Goal: Obtain resource: Download file/media

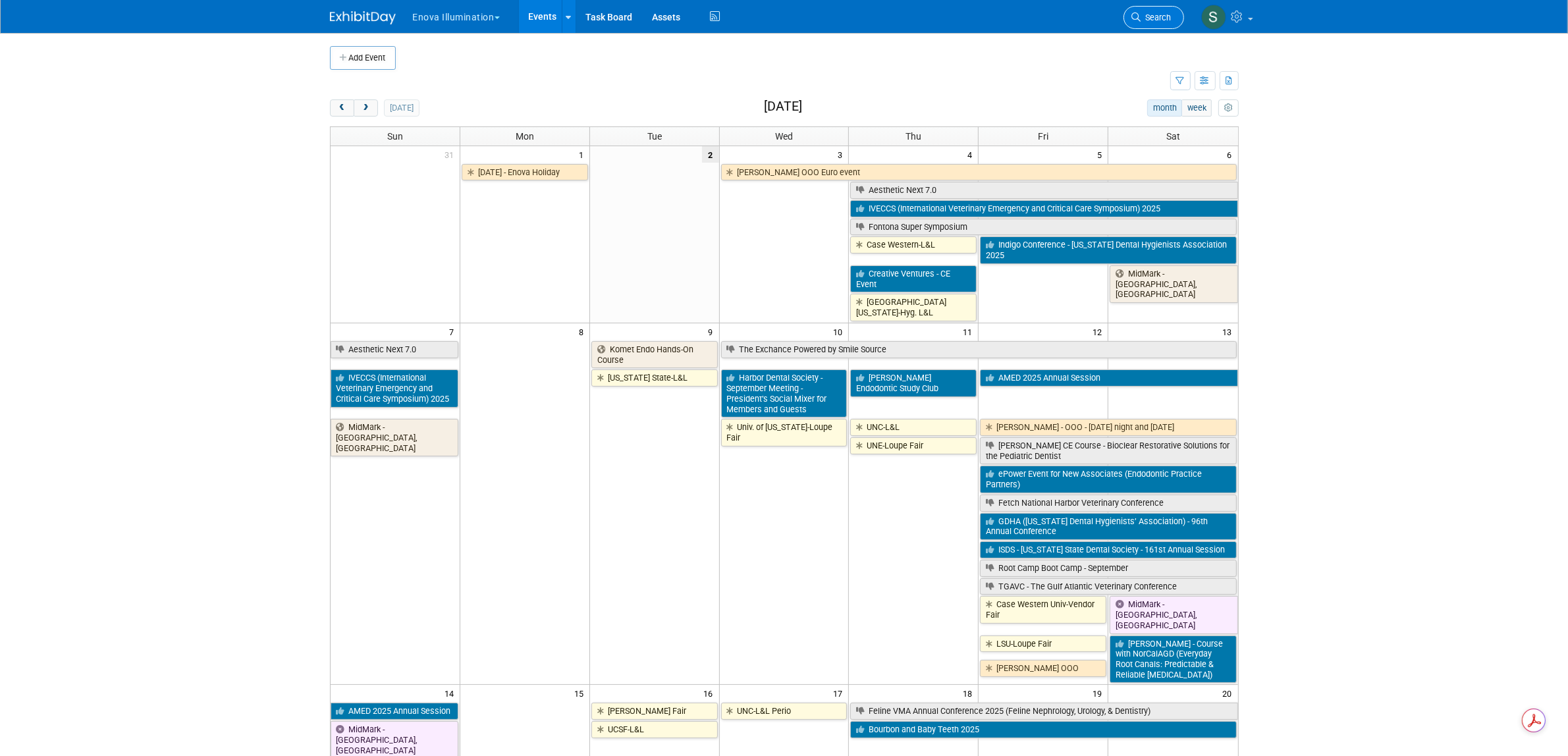
click at [1154, 21] on span "Search" at bounding box center [1157, 17] width 31 height 10
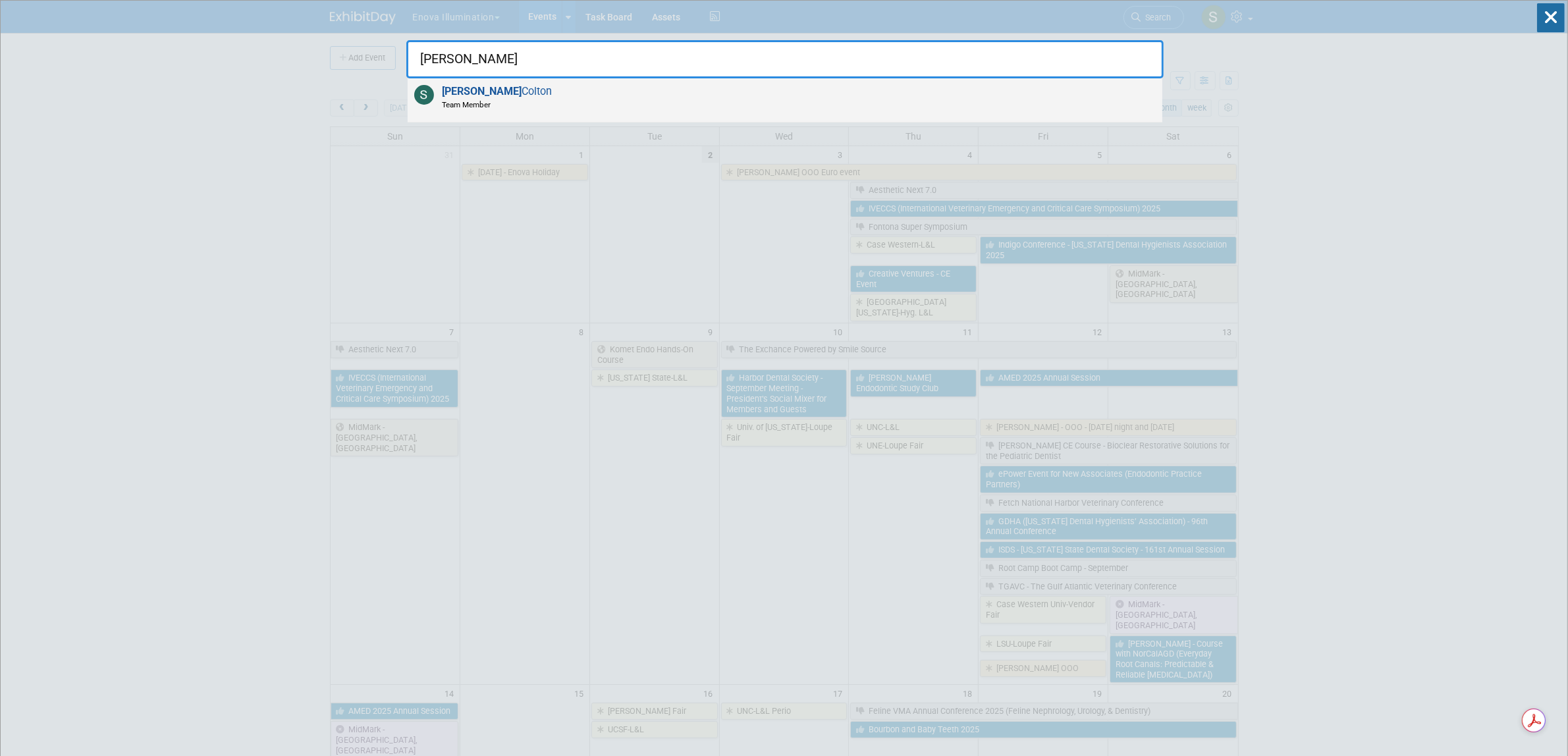
type input "[PERSON_NAME]"
click at [485, 89] on span "[PERSON_NAME] Team Member" at bounding box center [495, 97] width 114 height 25
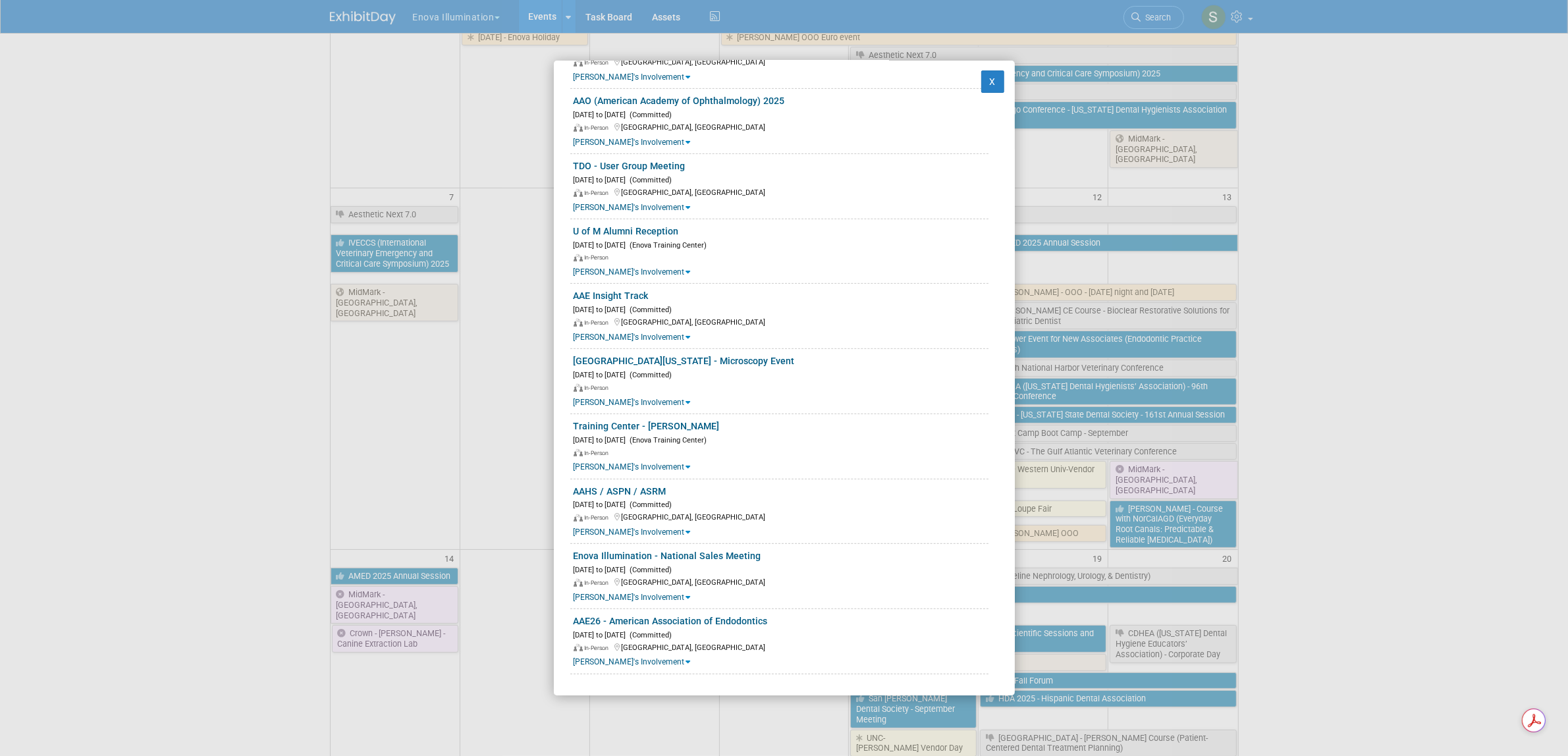
scroll to position [192, 0]
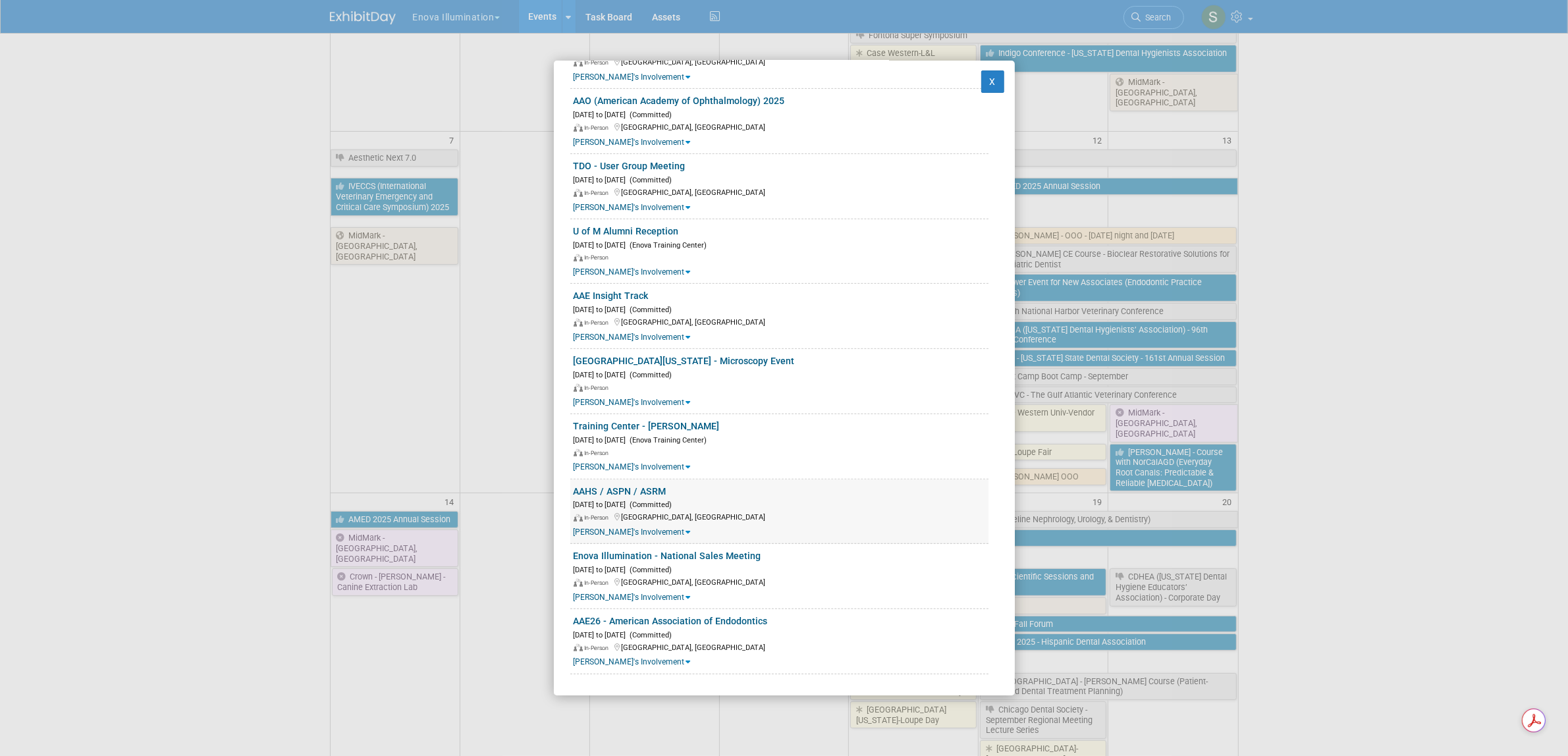
click at [607, 489] on link "AAHS / ASPN / ASRM" at bounding box center [619, 492] width 93 height 11
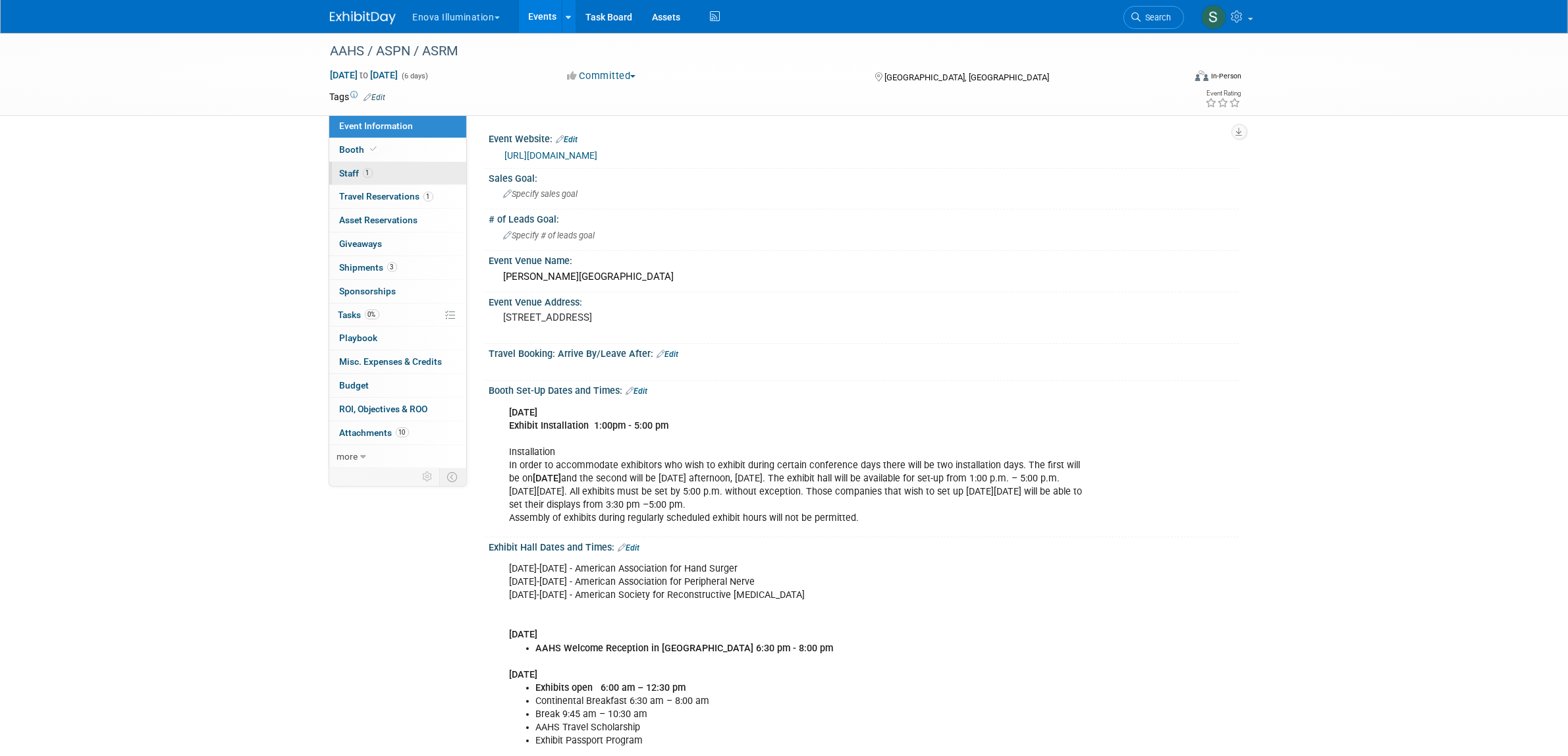
click at [349, 169] on span "Staff 1" at bounding box center [356, 174] width 33 height 11
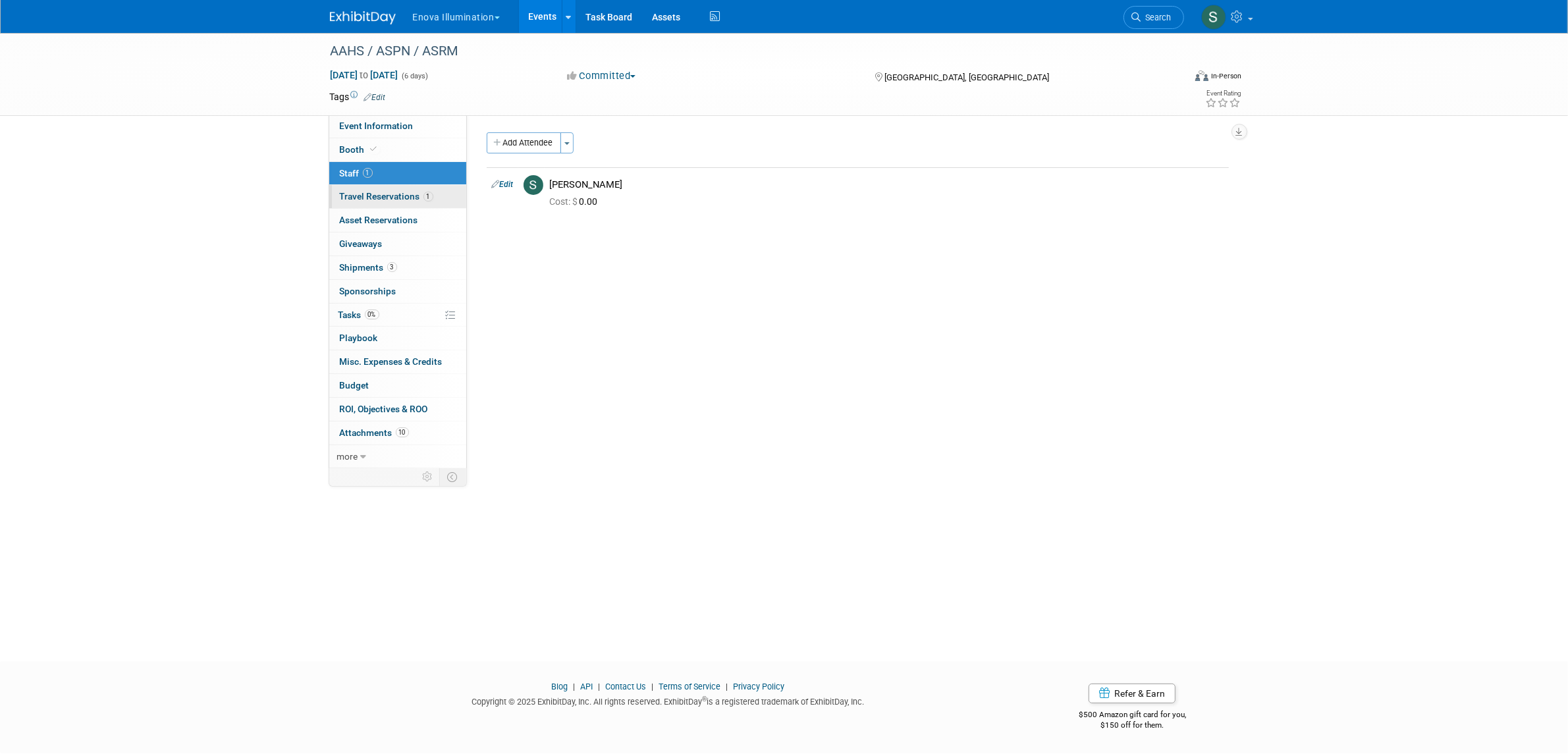
click at [357, 194] on span "Travel Reservations 1" at bounding box center [387, 196] width 93 height 11
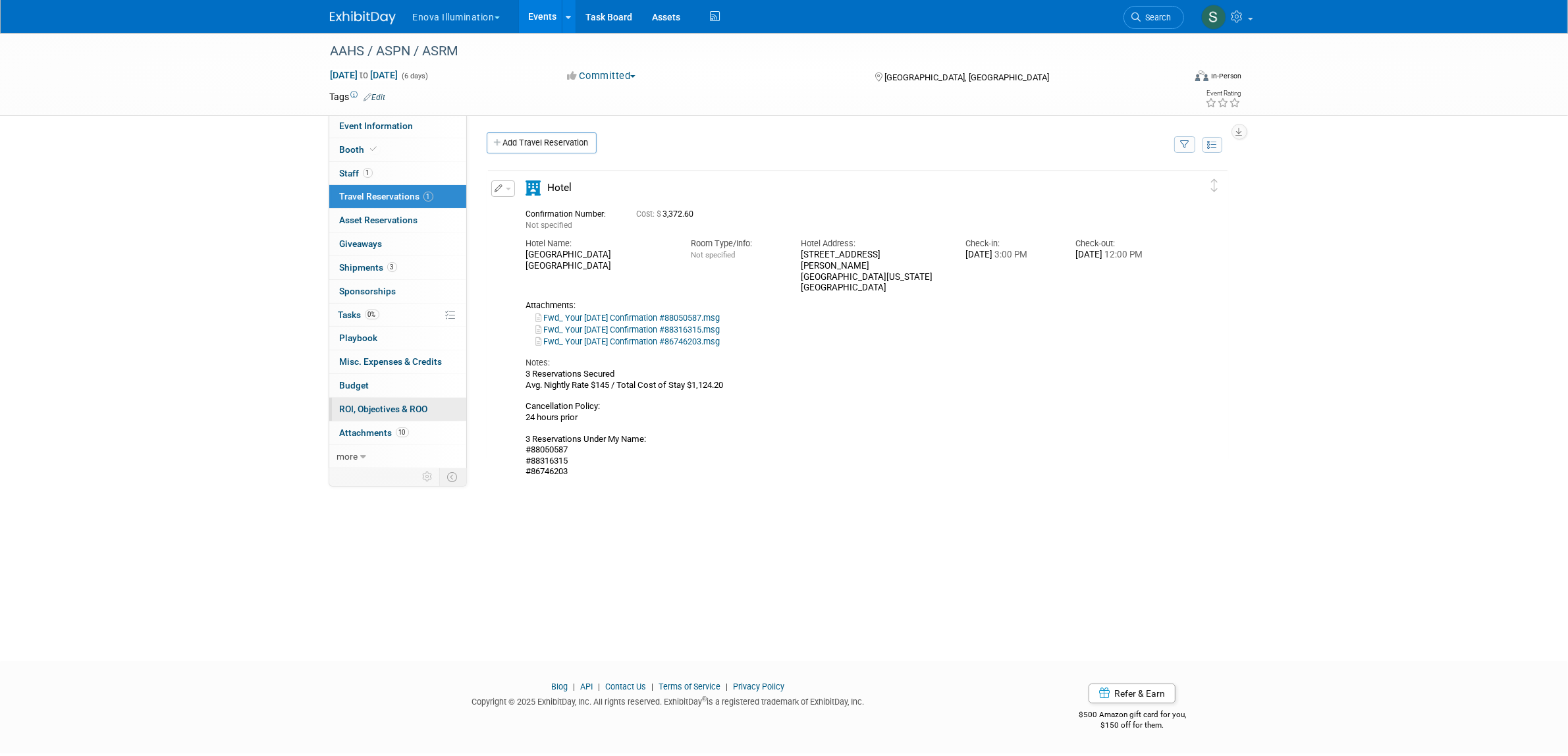
click at [381, 407] on span "ROI, Objectives & ROO 0" at bounding box center [384, 409] width 88 height 11
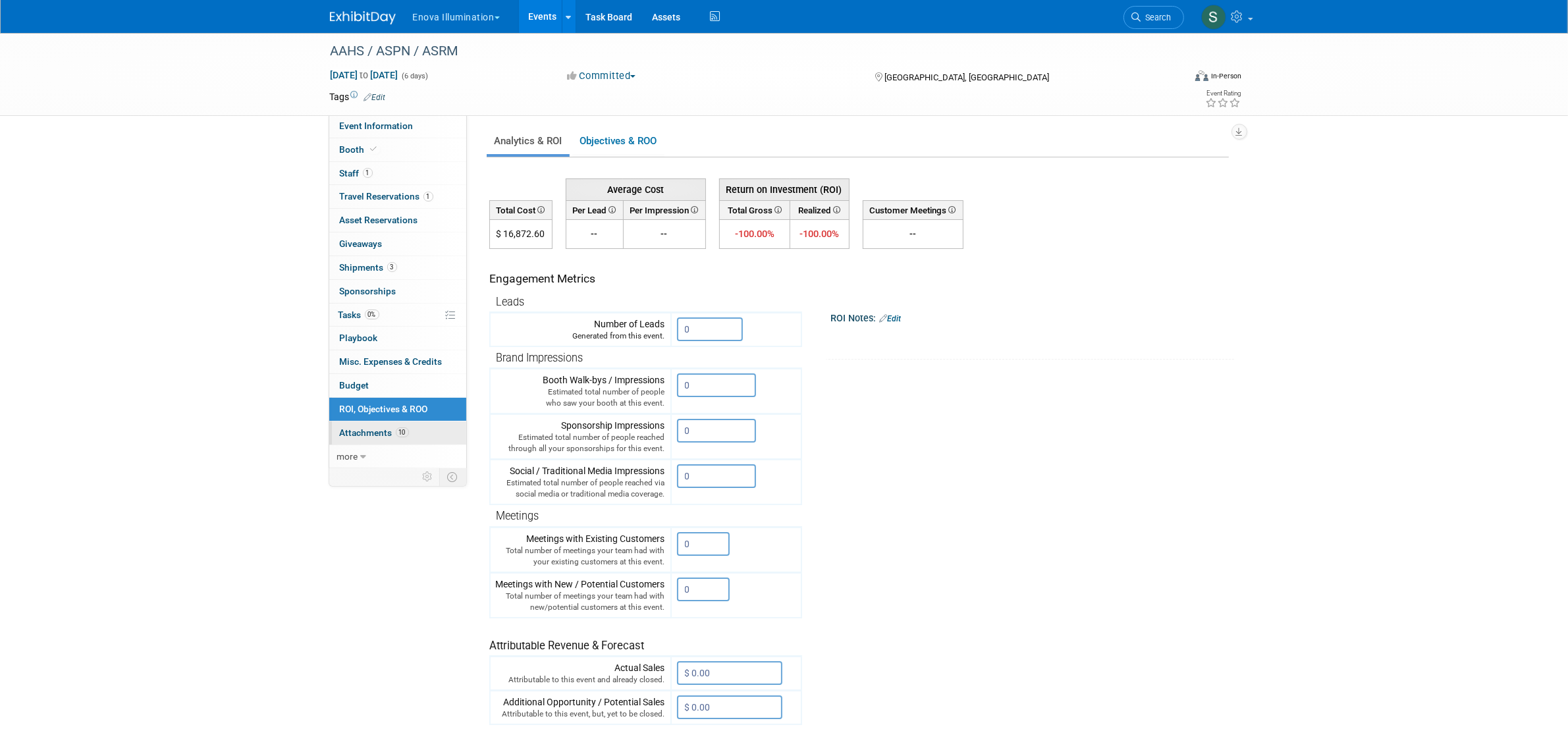
click at [379, 429] on span "Attachments 10" at bounding box center [375, 433] width 69 height 11
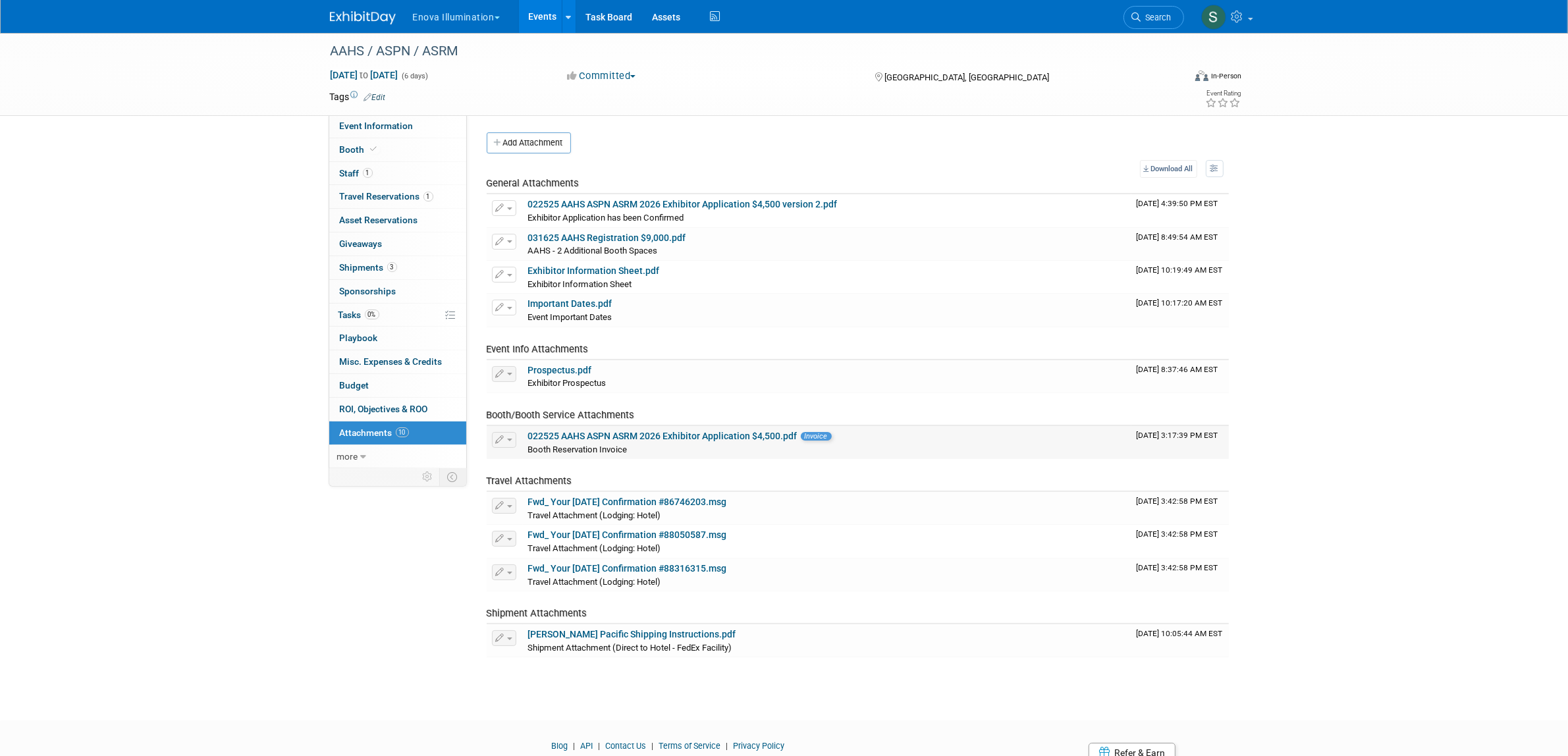
click at [583, 431] on link "022525 AAHS ASPN ASRM 2026 Exhibitor Application $4,500.pdf" at bounding box center [663, 436] width 269 height 11
